Goal: Transaction & Acquisition: Purchase product/service

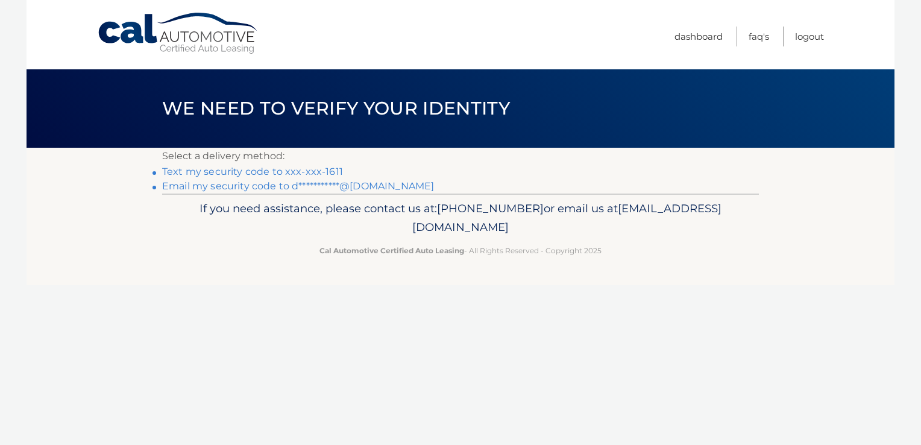
click at [330, 171] on link "Text my security code to xxx-xxx-1611" at bounding box center [252, 171] width 181 height 11
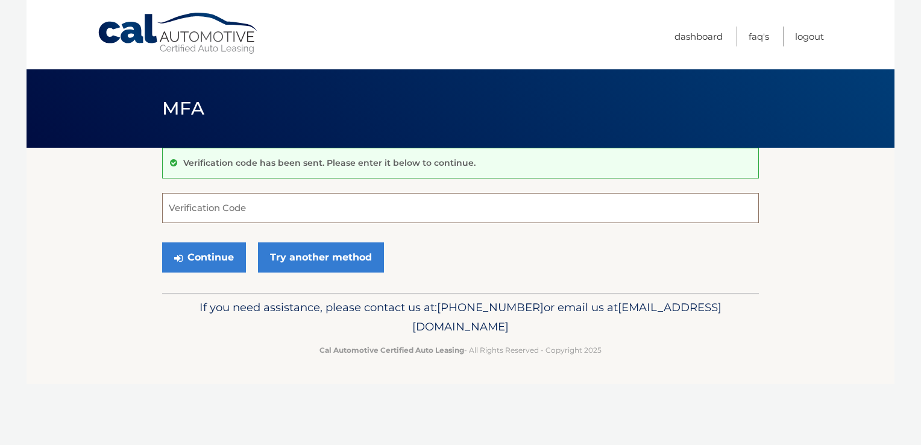
click at [342, 208] on input "Verification Code" at bounding box center [460, 208] width 597 height 30
type input "286475"
click at [194, 254] on button "Continue" at bounding box center [204, 257] width 84 height 30
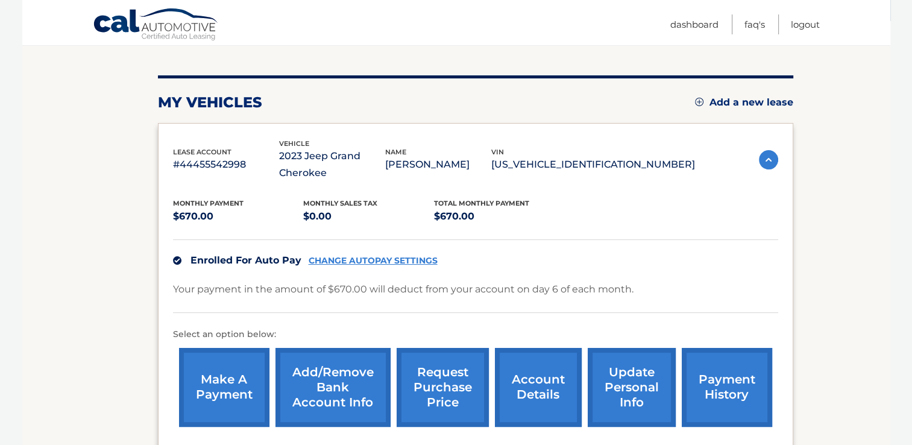
scroll to position [181, 0]
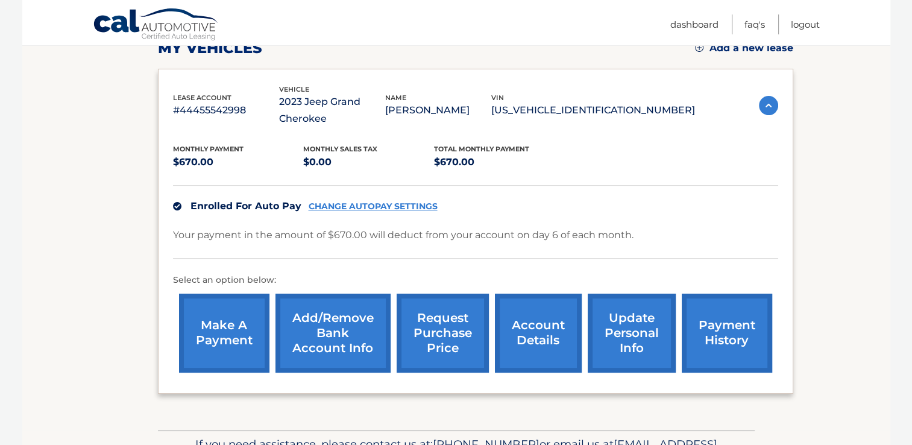
click at [224, 325] on link "make a payment" at bounding box center [224, 333] width 90 height 79
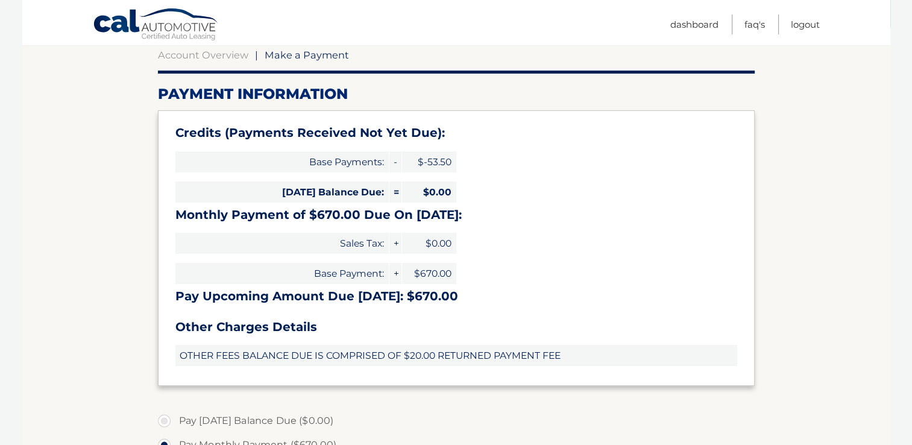
scroll to position [241, 0]
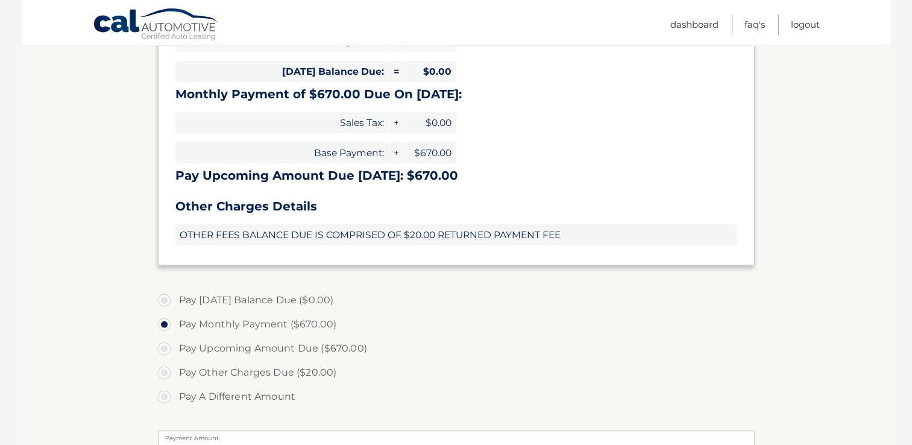
click at [162, 375] on label "Pay Other Charges Due ($20.00)" at bounding box center [456, 373] width 597 height 24
click at [163, 375] on input "Pay Other Charges Due ($20.00)" at bounding box center [169, 370] width 12 height 19
radio input "true"
type input "20.00"
click at [160, 322] on label "Pay Monthly Payment ($670.00)" at bounding box center [456, 324] width 597 height 24
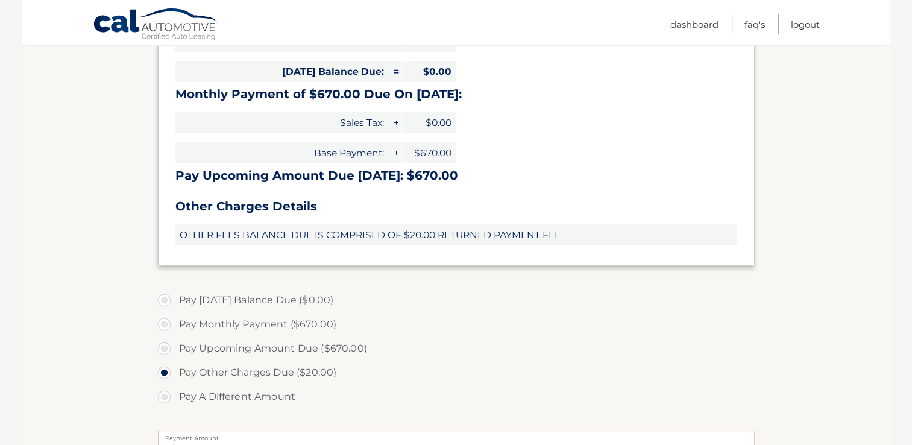
click at [163, 322] on input "Pay Monthly Payment ($670.00)" at bounding box center [169, 321] width 12 height 19
radio input "true"
type input "670.00"
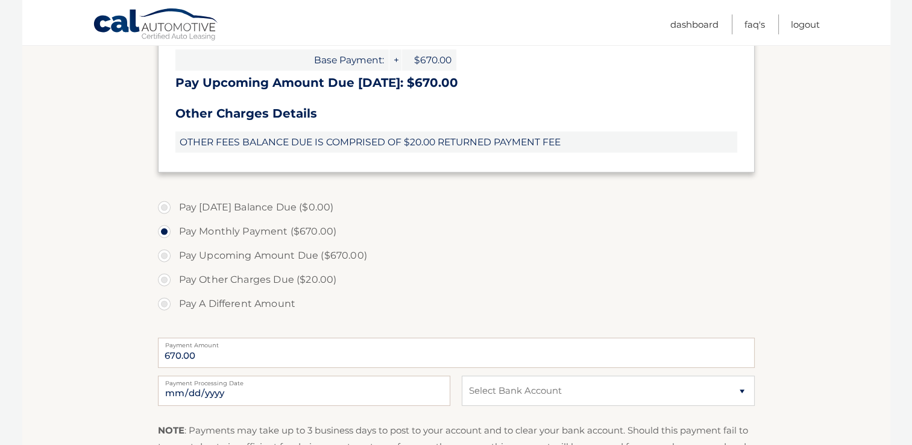
scroll to position [362, 0]
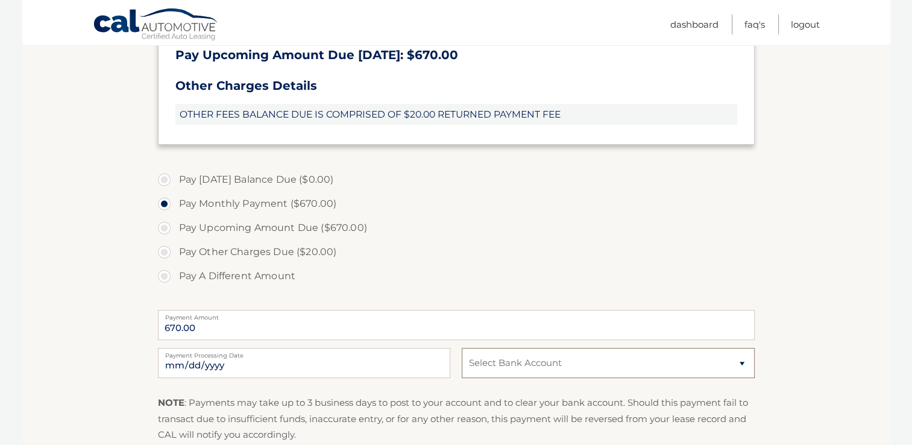
click at [518, 361] on select "Select Bank Account Checking FOURLEAF FEDERAL CREDIT UNION *****1437 Checking J…" at bounding box center [608, 363] width 292 height 30
select select "NTFiYWU0YjItOGJhNS00MGI0LThjMWQtZGNiYWYyNzJiOTY3"
click at [462, 348] on select "Select Bank Account Checking FOURLEAF FEDERAL CREDIT UNION *****1437 Checking J…" at bounding box center [608, 363] width 292 height 30
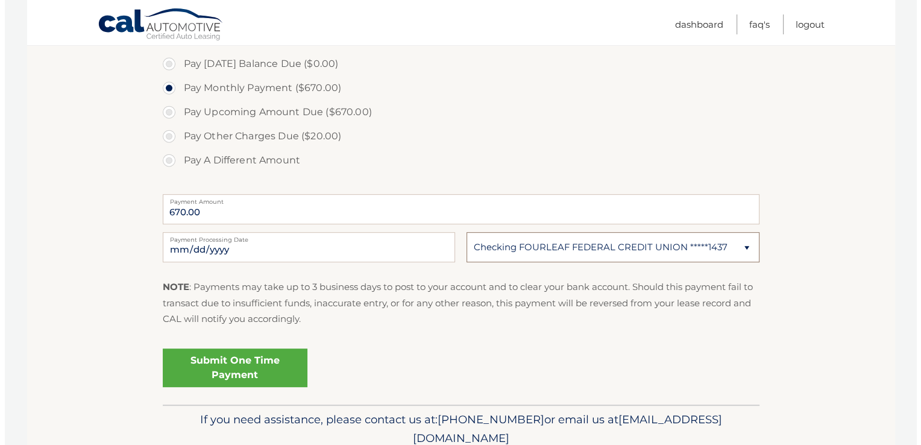
scroll to position [528, 0]
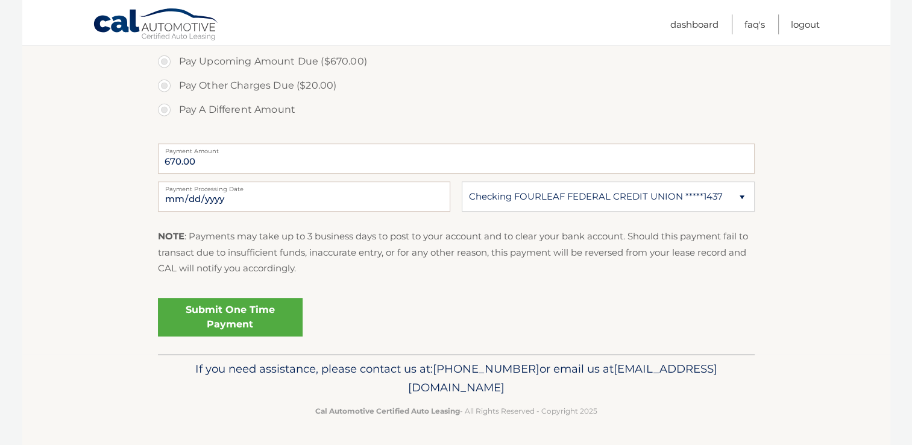
click at [265, 317] on link "Submit One Time Payment" at bounding box center [230, 317] width 145 height 39
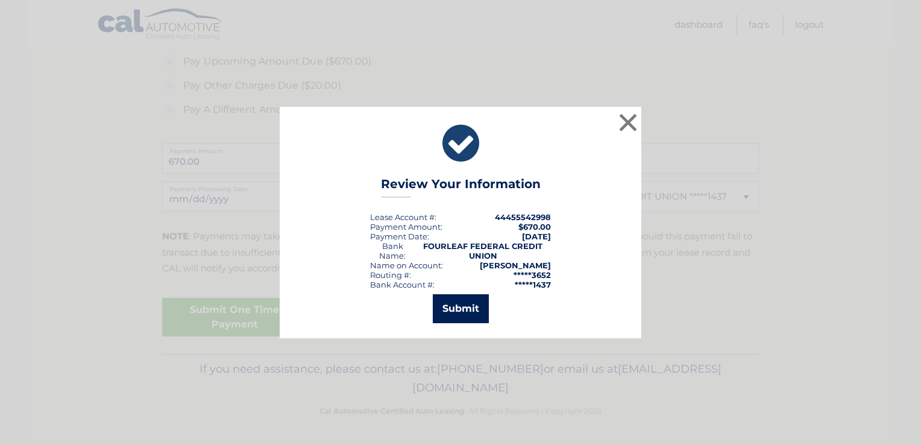
click at [459, 301] on button "Submit" at bounding box center [461, 308] width 56 height 29
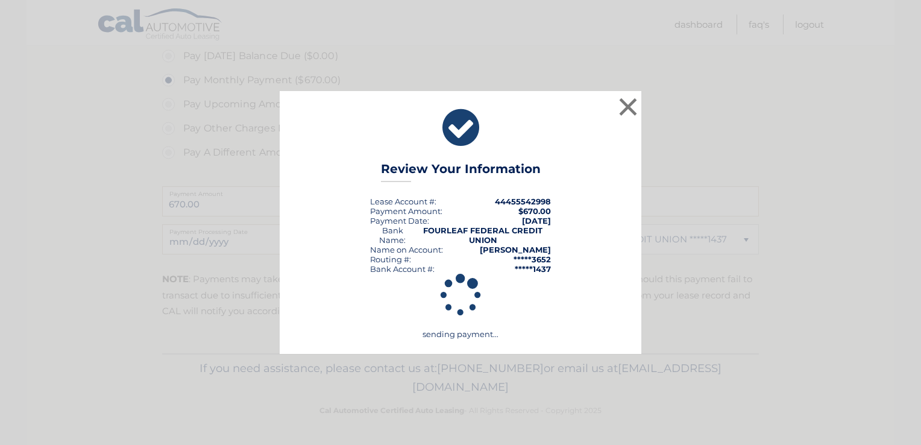
scroll to position [485, 0]
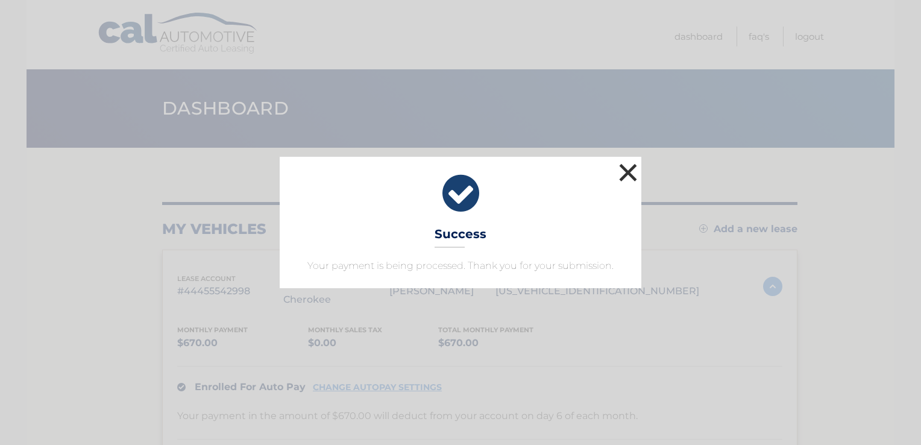
click at [628, 174] on button "×" at bounding box center [628, 172] width 24 height 24
